Goal: Task Accomplishment & Management: Complete application form

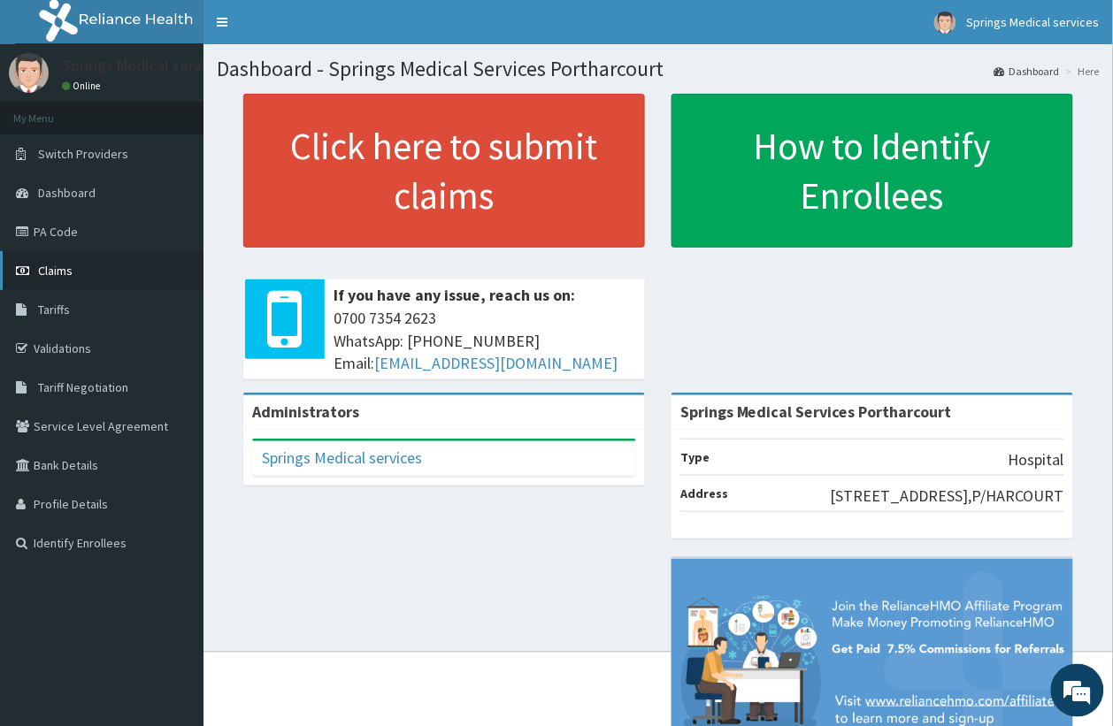
click at [76, 265] on link "Claims" at bounding box center [101, 270] width 203 height 39
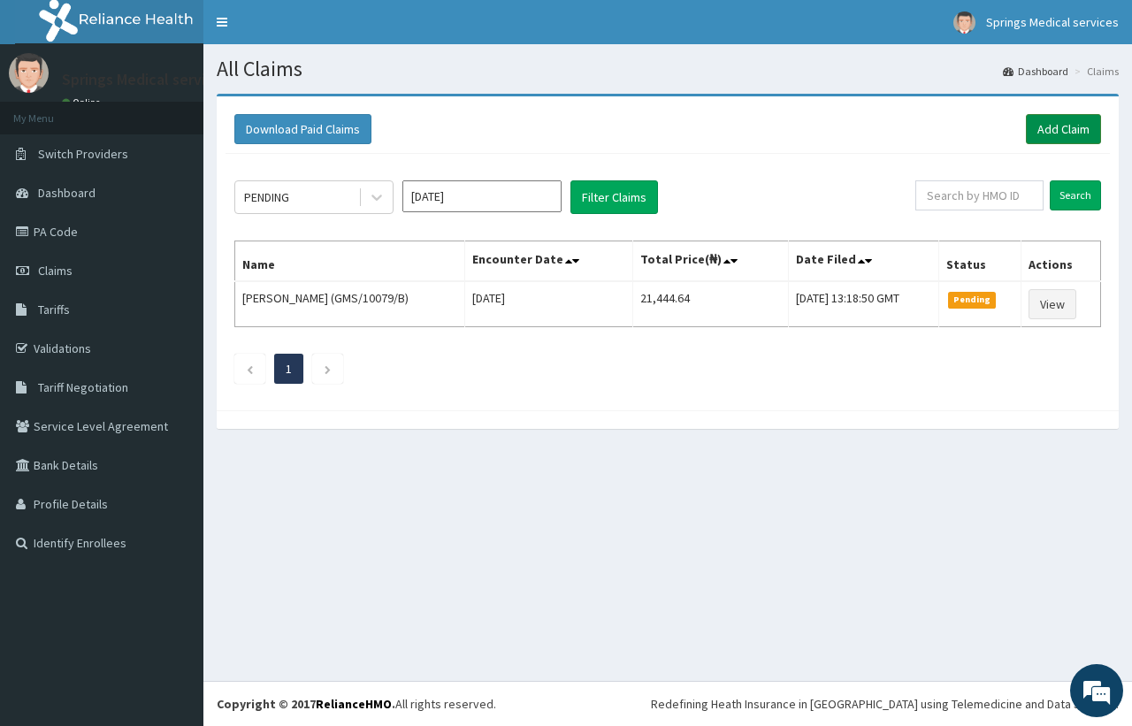
click at [1084, 129] on link "Add Claim" at bounding box center [1063, 129] width 75 height 30
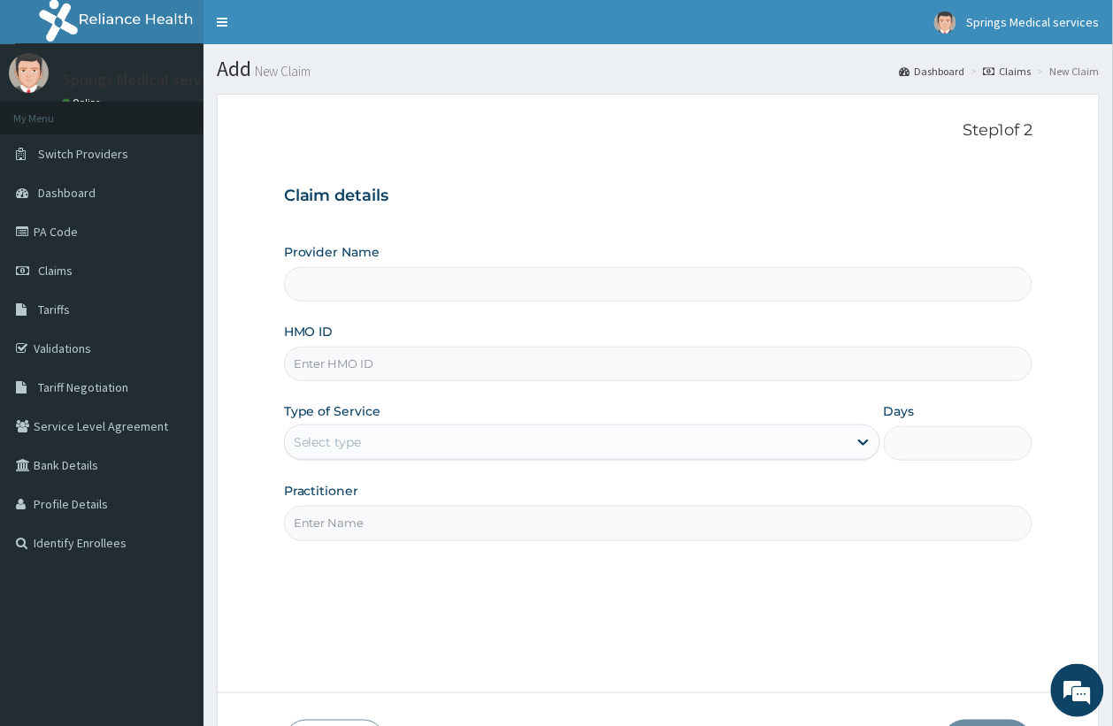
type input "Springs Medical Services Portharcourt"
click at [386, 365] on input "HMO ID" at bounding box center [658, 364] width 749 height 34
paste input "MPP/10088/A"
type input "MPP/10088/A"
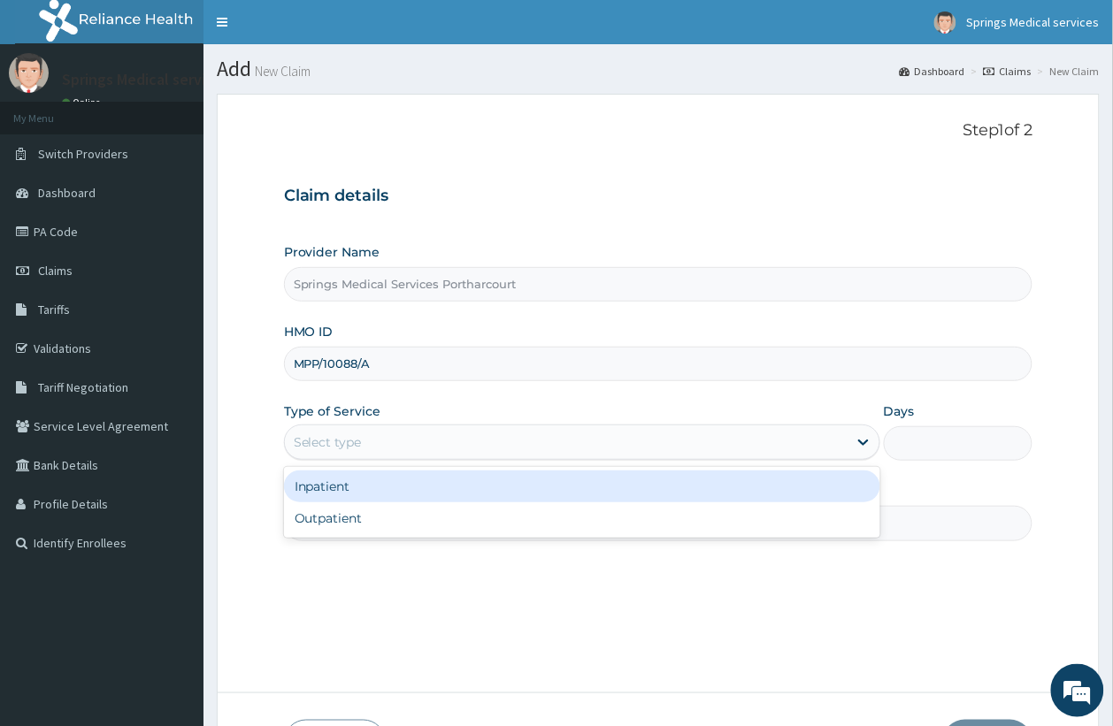
click at [334, 460] on div "Select type" at bounding box center [582, 442] width 596 height 35
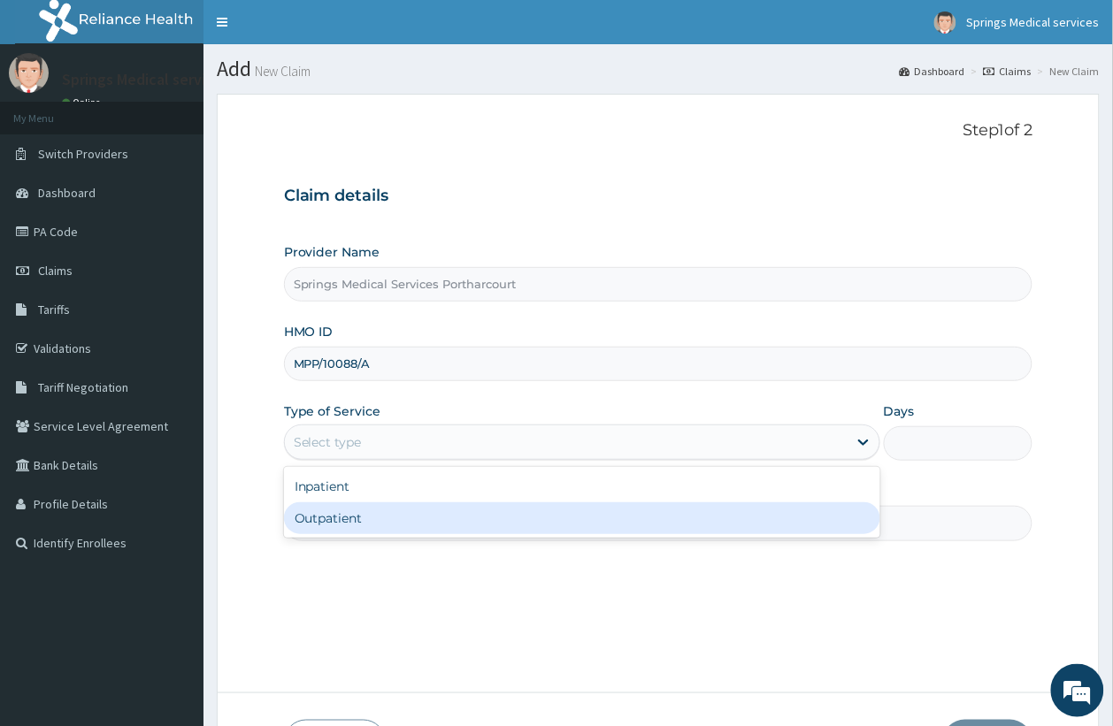
click at [341, 519] on div "Outpatient" at bounding box center [582, 518] width 596 height 32
type input "1"
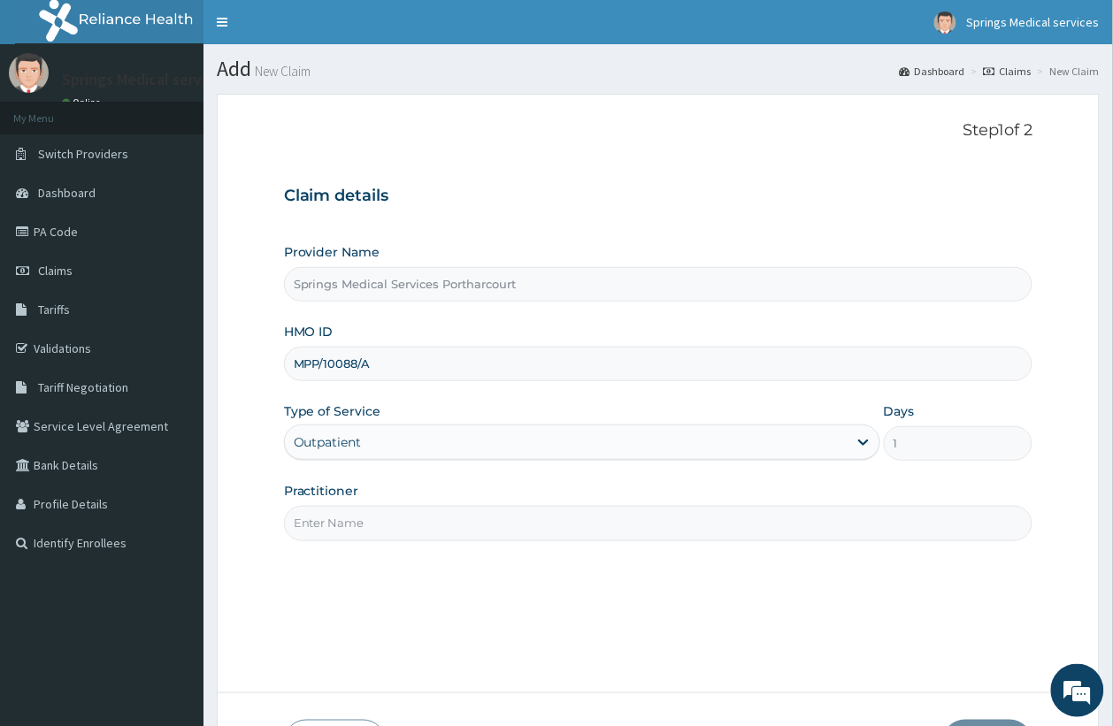
click at [359, 516] on input "Practitioner" at bounding box center [658, 523] width 749 height 34
type input "Tony"
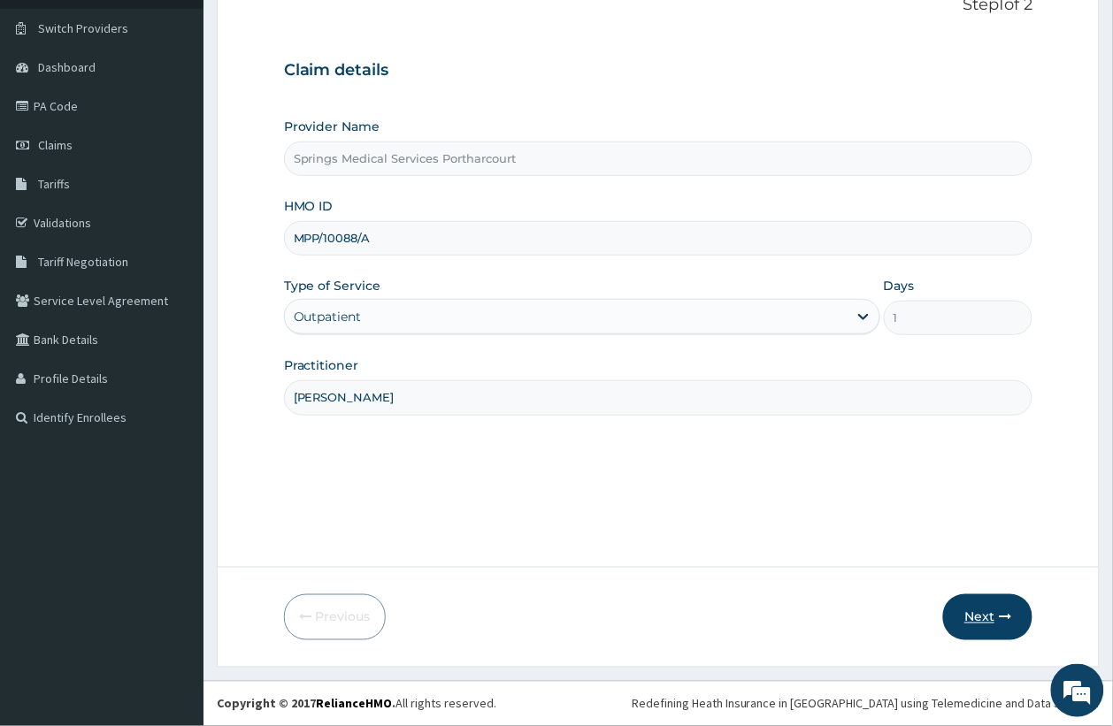
click at [969, 616] on button "Next" at bounding box center [987, 617] width 89 height 46
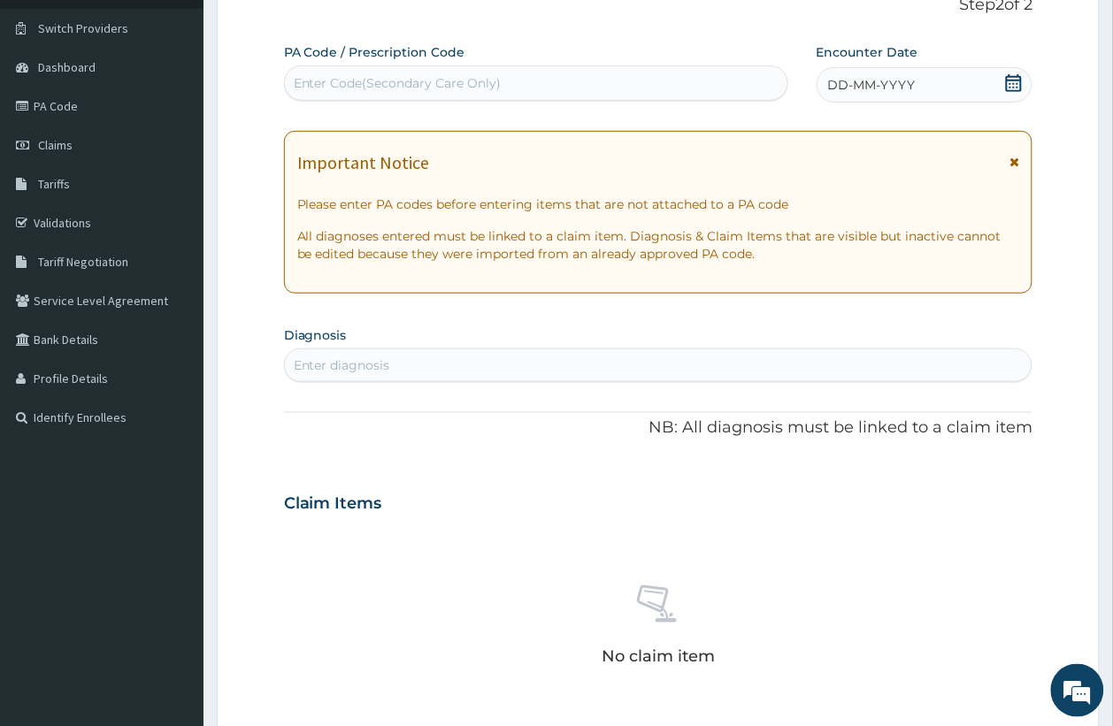
scroll to position [0, 0]
click at [422, 77] on div "Enter Code(Secondary Care Only)" at bounding box center [398, 83] width 208 height 18
paste input "PA/6ED48A"
type input "PA/6ED48A"
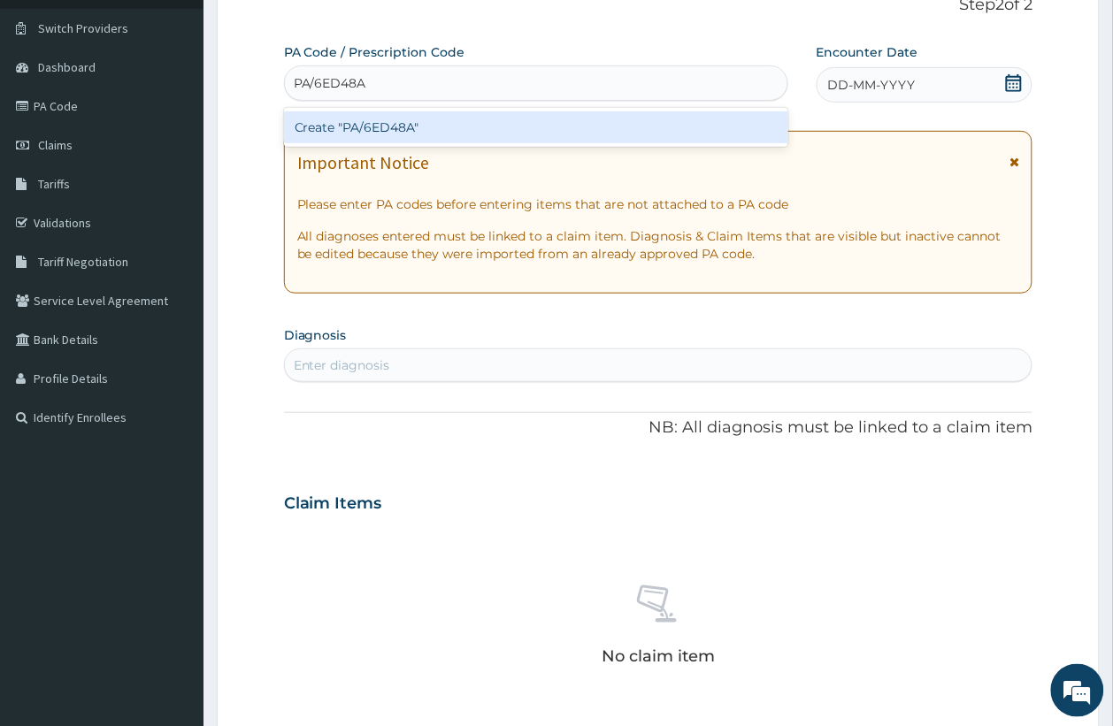
click at [483, 129] on div "Create "PA/6ED48A"" at bounding box center [536, 127] width 504 height 32
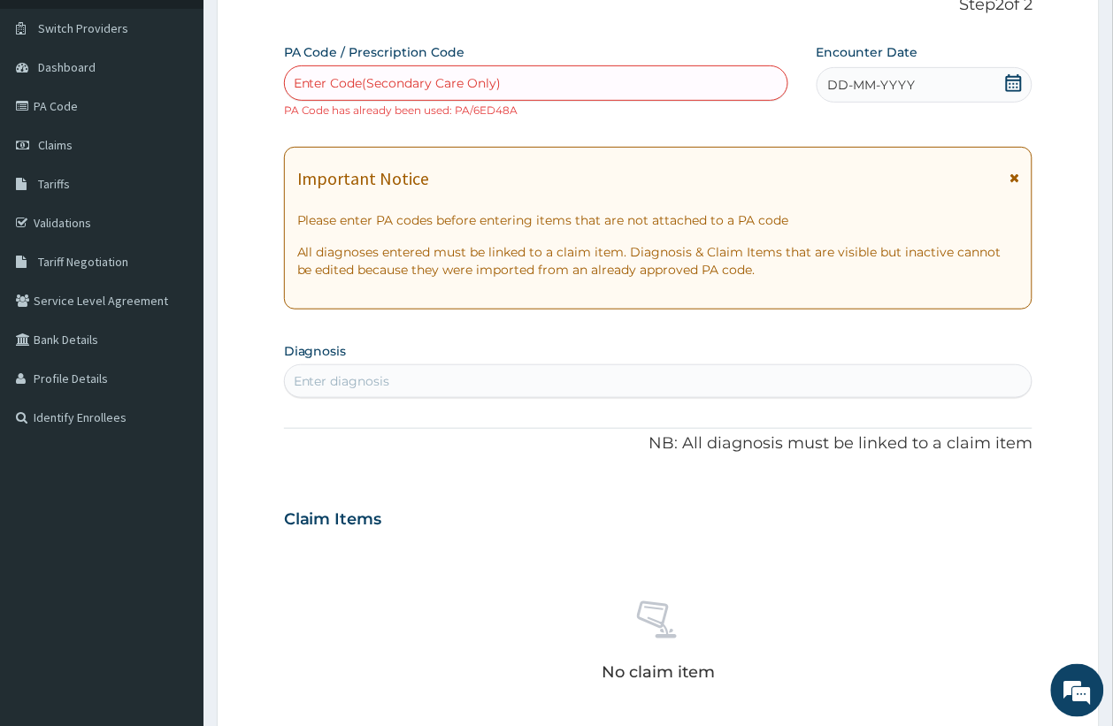
scroll to position [562, 0]
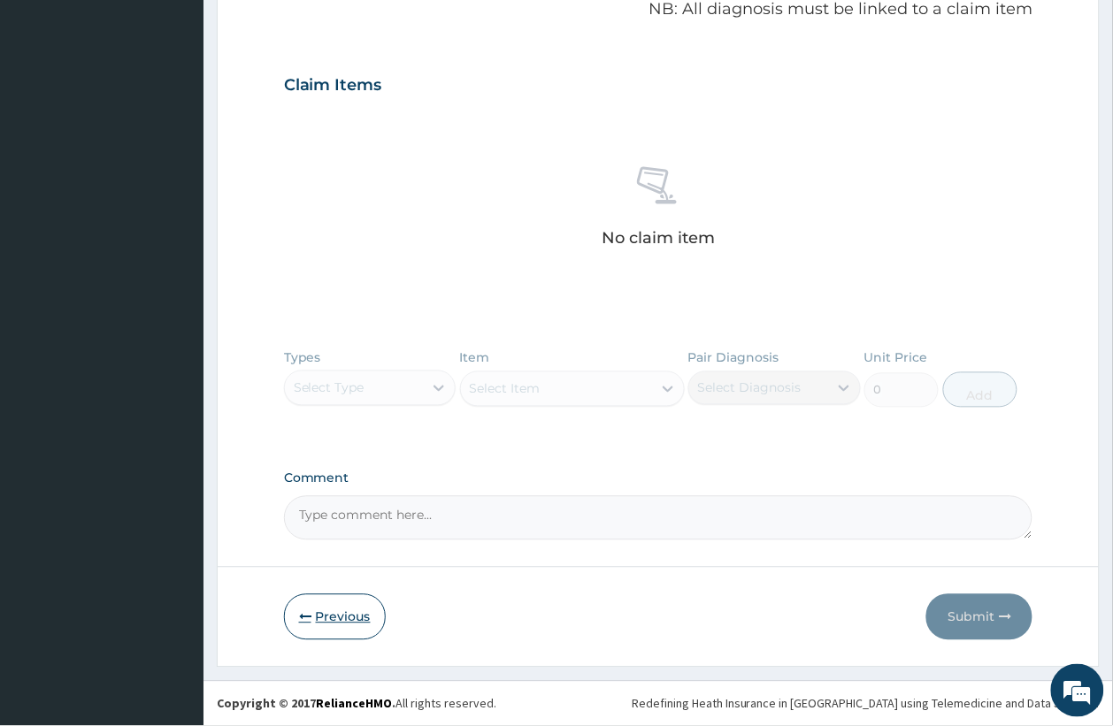
click at [324, 608] on button "Previous" at bounding box center [335, 617] width 102 height 46
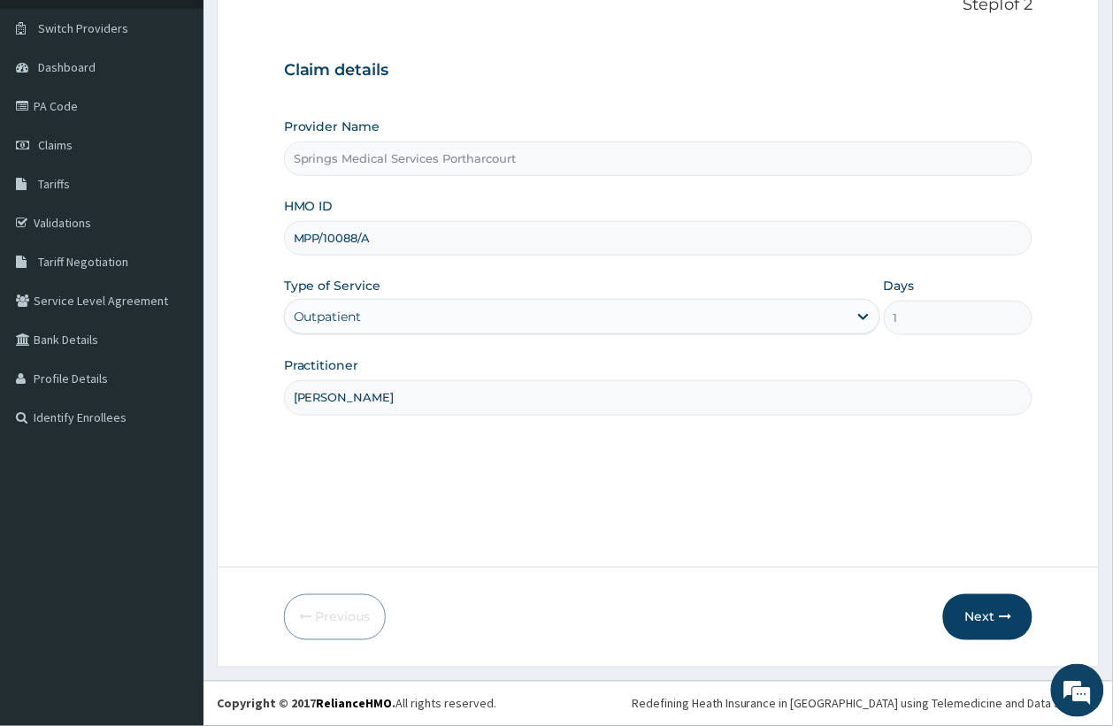
scroll to position [126, 0]
drag, startPoint x: 404, startPoint y: 249, endPoint x: 314, endPoint y: 253, distance: 90.3
click at [314, 253] on input "MPP/10088/A" at bounding box center [658, 238] width 749 height 34
paste input "RSM/10011/E"
type input "RSM/10011/E"
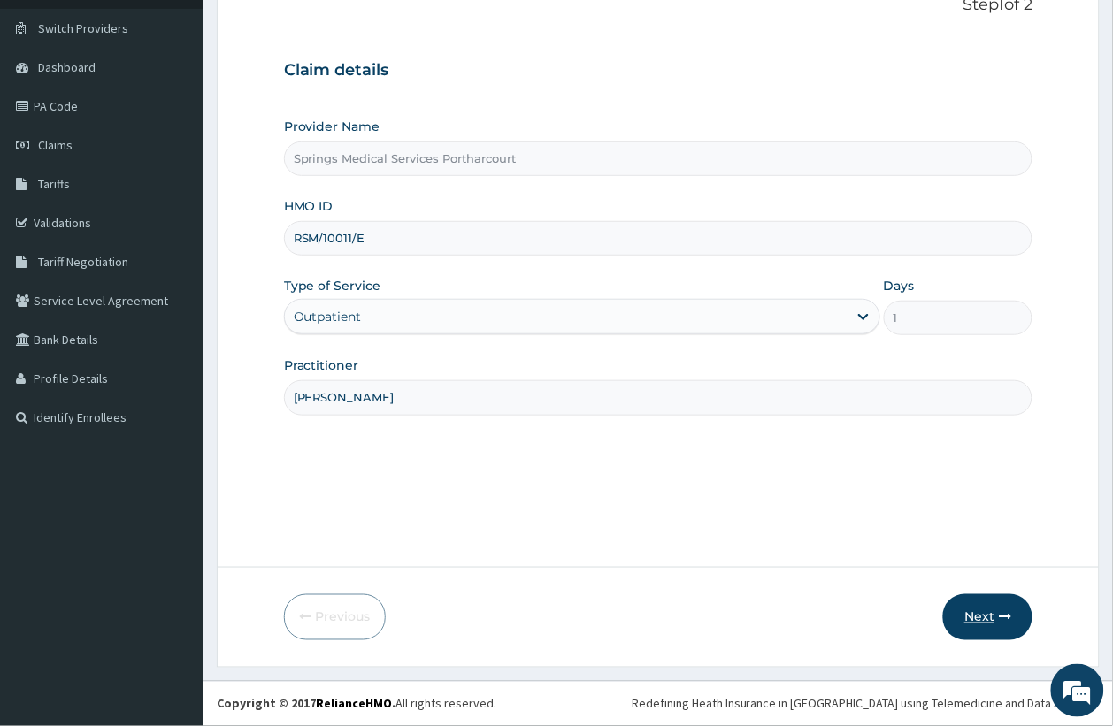
click at [987, 615] on button "Next" at bounding box center [987, 617] width 89 height 46
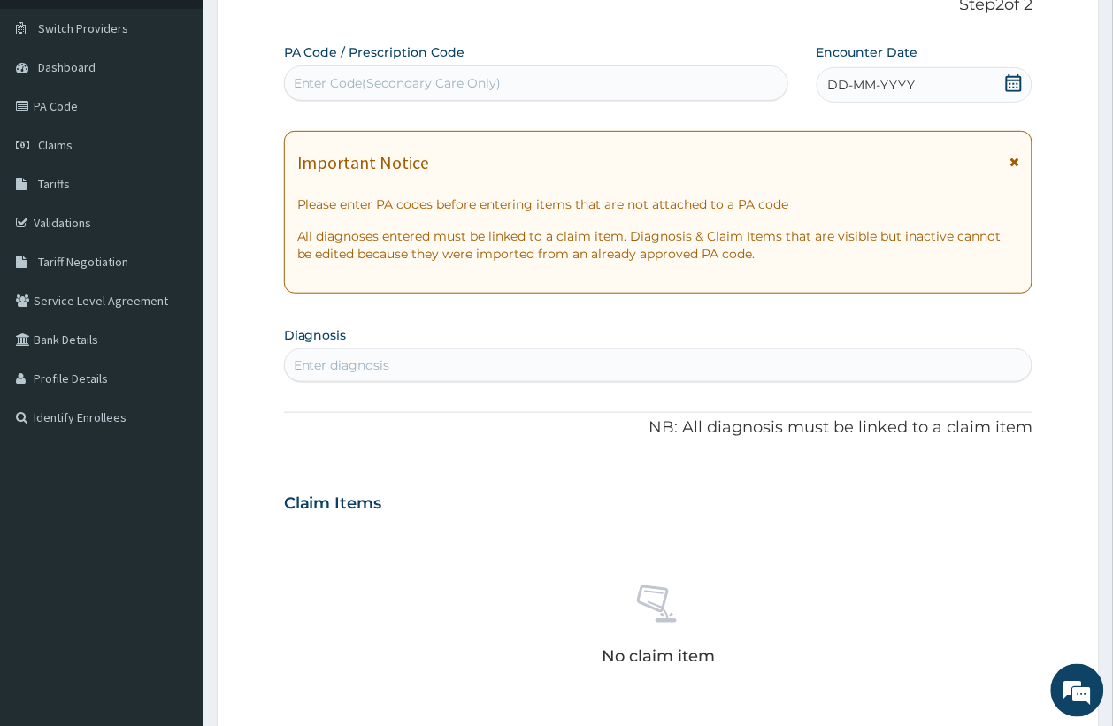
click at [413, 73] on div "Enter Code(Secondary Care Only)" at bounding box center [536, 83] width 502 height 28
paste input "PA/968F61"
type input "PA/968F61"
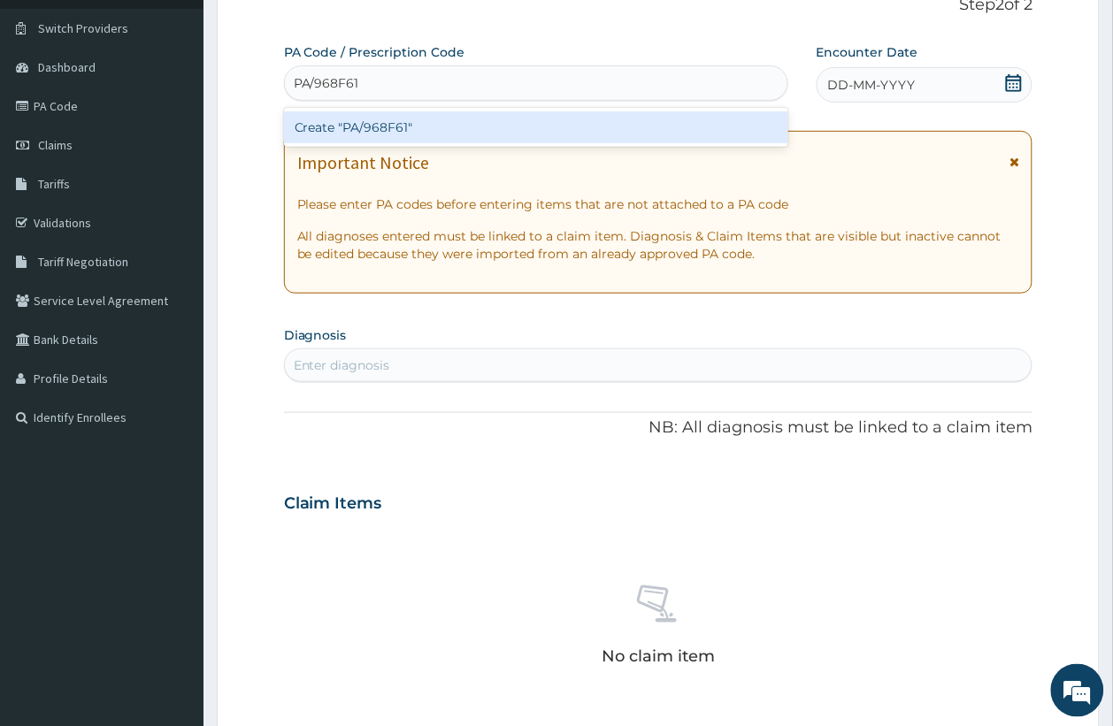
click at [448, 116] on div "Create "PA/968F61"" at bounding box center [536, 127] width 504 height 32
